Goal: Find specific page/section: Find specific page/section

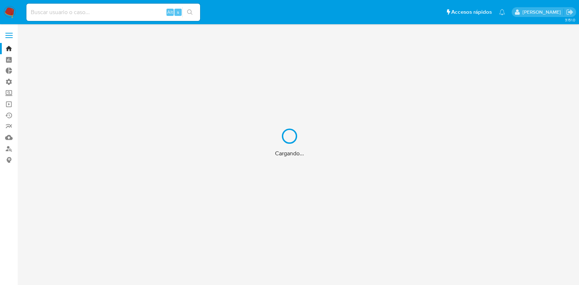
click at [78, 7] on div "Cargando..." at bounding box center [289, 142] width 579 height 285
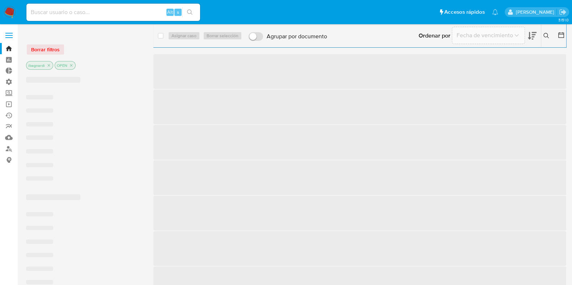
click at [79, 12] on input at bounding box center [113, 12] width 174 height 9
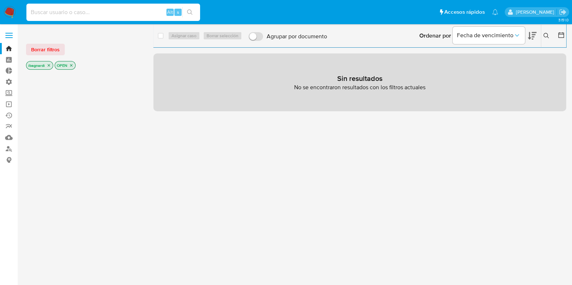
paste input "Z1PJlNqCN1PYaEReGC3wwti3"
type input "Z1PJlNqCN1PYaEReGC3wwti3"
click at [195, 14] on button "search-icon" at bounding box center [189, 12] width 15 height 10
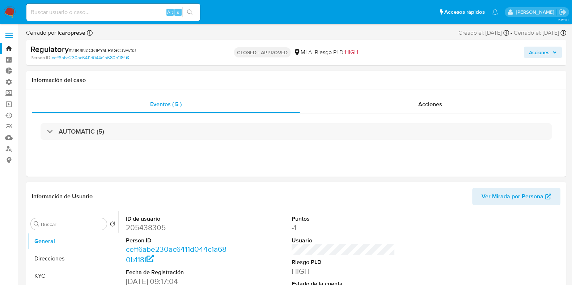
select select "10"
drag, startPoint x: 179, startPoint y: 229, endPoint x: 122, endPoint y: 227, distance: 56.8
click at [122, 227] on div "ID de usuario 205438305 Person ID ceff6abe230ac6411d044c1a680b118f Fecha de Reg…" at bounding box center [177, 262] width 111 height 101
copy dd "205438305"
click at [63, 254] on button "Direcciones" at bounding box center [70, 258] width 85 height 17
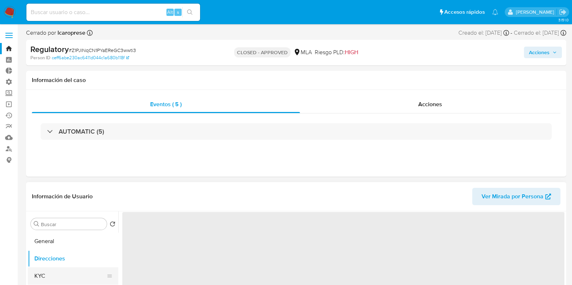
click at [62, 271] on button "KYC" at bounding box center [70, 276] width 85 height 17
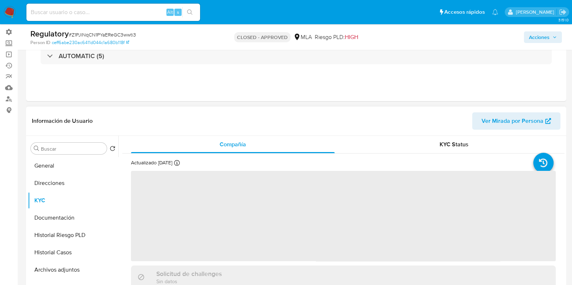
scroll to position [90, 0]
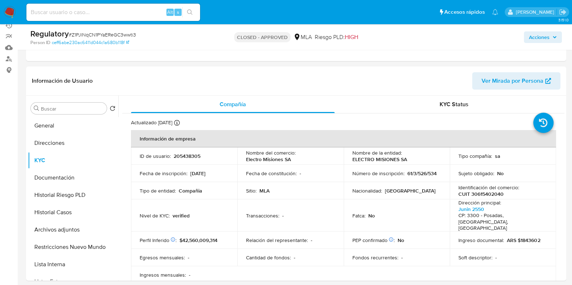
click at [55, 13] on input at bounding box center [113, 12] width 174 height 9
paste input "JeDTDnzC4AbJhqbopP7mASaO"
type input "JeDTDnzC4AbJhqbopP7mASaO"
click at [195, 11] on button "search-icon" at bounding box center [189, 12] width 15 height 10
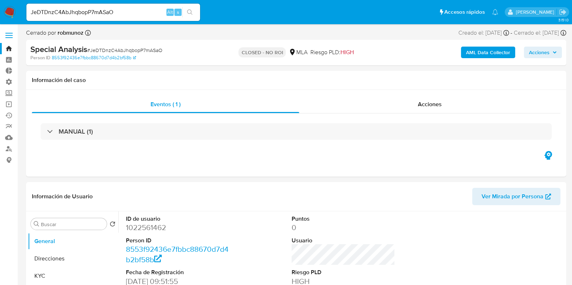
select select "10"
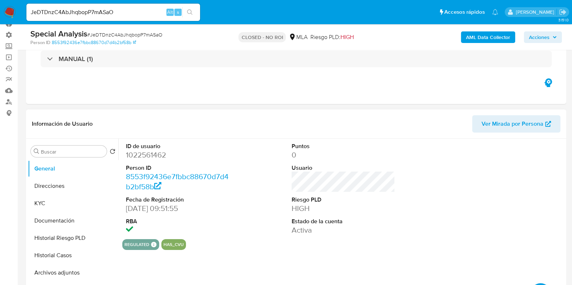
scroll to position [136, 0]
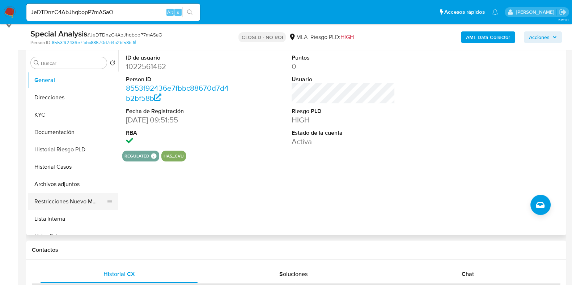
click at [83, 202] on button "Restricciones Nuevo Mundo" at bounding box center [70, 201] width 85 height 17
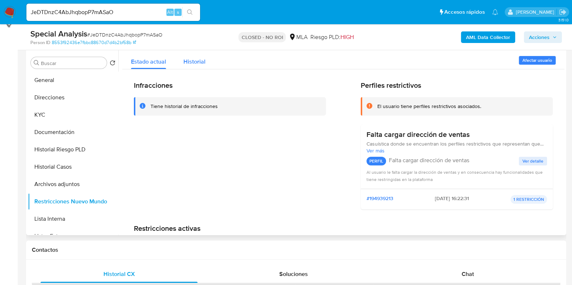
click at [192, 56] on div "Historial" at bounding box center [194, 59] width 22 height 19
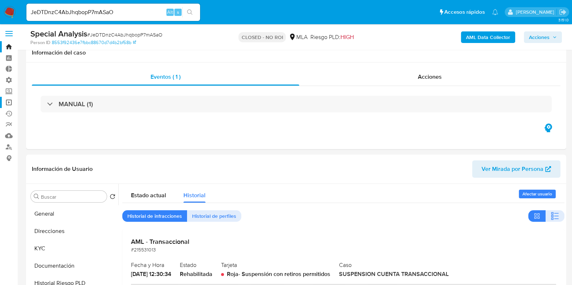
scroll to position [0, 0]
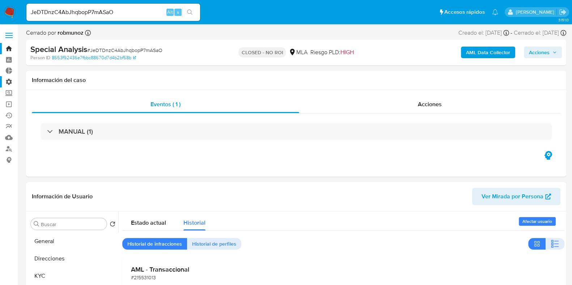
click at [10, 79] on label "Administración" at bounding box center [43, 81] width 86 height 11
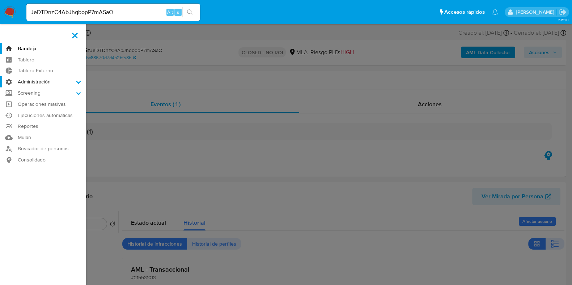
click at [0, 0] on input "Administración" at bounding box center [0, 0] width 0 height 0
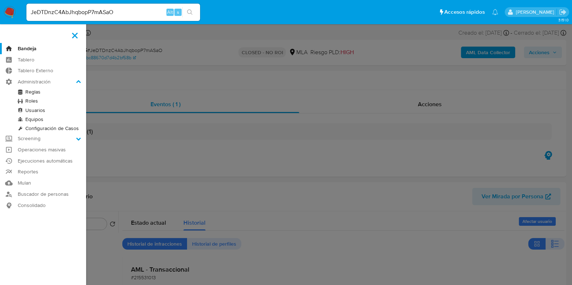
click at [40, 100] on link "Roles" at bounding box center [43, 101] width 86 height 9
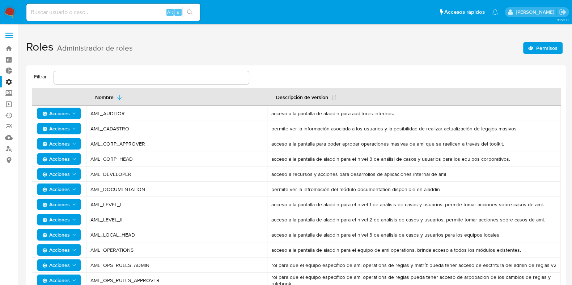
click at [8, 80] on label "Administración" at bounding box center [43, 81] width 86 height 11
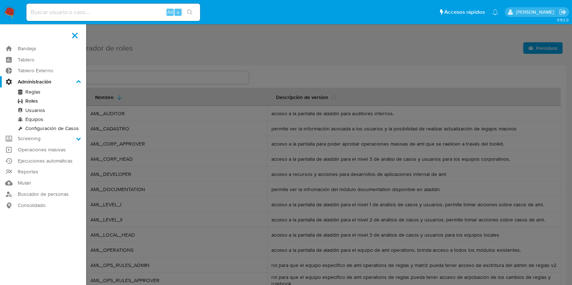
click at [0, 0] on input "Administración" at bounding box center [0, 0] width 0 height 0
click at [227, 37] on label at bounding box center [286, 142] width 572 height 285
click at [0, 0] on input "checkbox" at bounding box center [0, 0] width 0 height 0
